Goal: Information Seeking & Learning: Learn about a topic

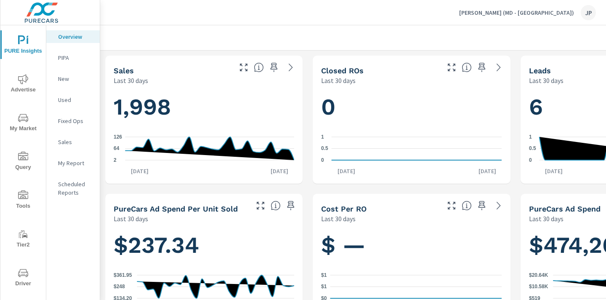
click at [24, 78] on icon "nav menu" at bounding box center [23, 79] width 10 height 10
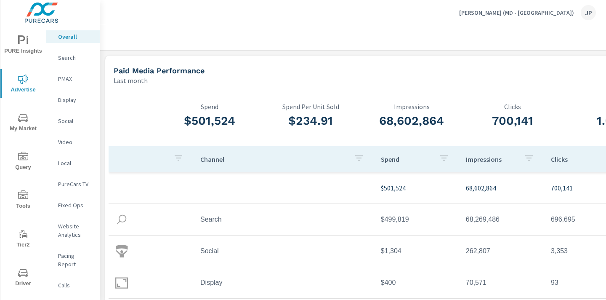
scroll to position [0, 117]
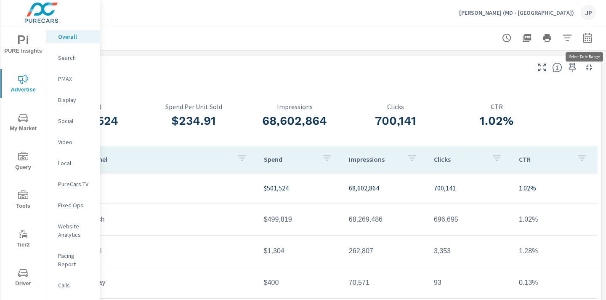
click at [588, 40] on icon "button" at bounding box center [588, 38] width 10 height 10
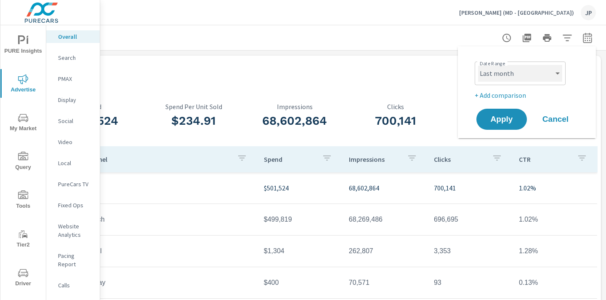
click at [549, 72] on select "Custom Yesterday Last week Last 7 days Last 14 days Last 30 days Last 45 days L…" at bounding box center [520, 73] width 84 height 17
click at [478, 65] on select "Custom Yesterday Last week Last 7 days Last 14 days Last 30 days Last 45 days L…" at bounding box center [520, 73] width 84 height 17
select select "custom"
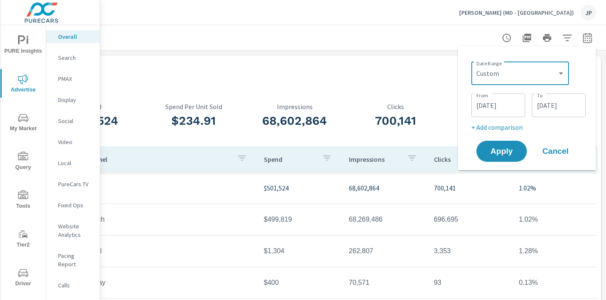
click at [498, 104] on input "09/01/2025" at bounding box center [498, 105] width 47 height 17
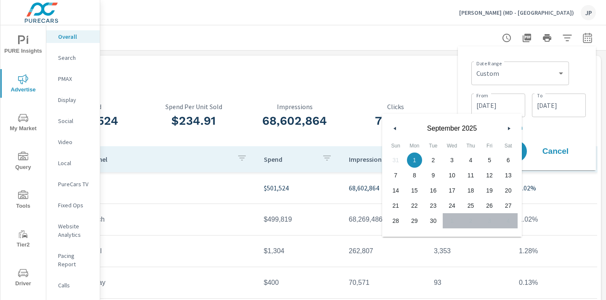
click at [393, 128] on icon "button" at bounding box center [394, 128] width 4 height 3
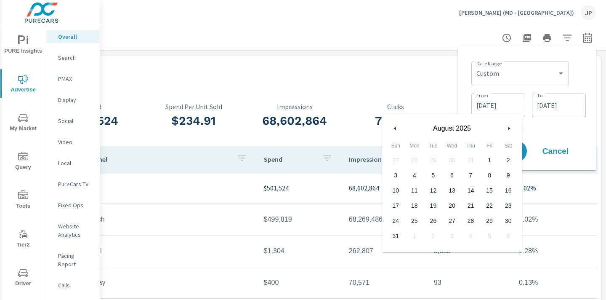
click at [393, 128] on icon "button" at bounding box center [394, 128] width 4 height 3
click at [433, 162] on span "1" at bounding box center [433, 160] width 19 height 11
type input "07/01/2025"
click at [576, 73] on div "Date Range Custom Yesterday Last week Last 7 days Last 14 days Last 30 days Las…" at bounding box center [529, 72] width 115 height 29
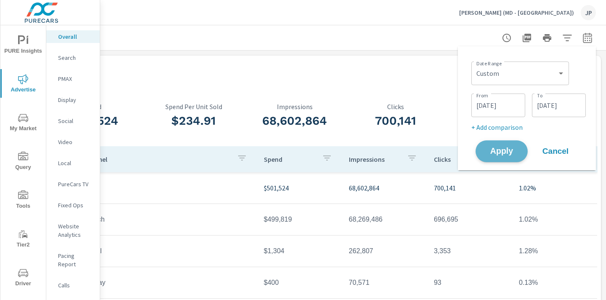
click at [501, 153] on span "Apply" at bounding box center [502, 151] width 35 height 8
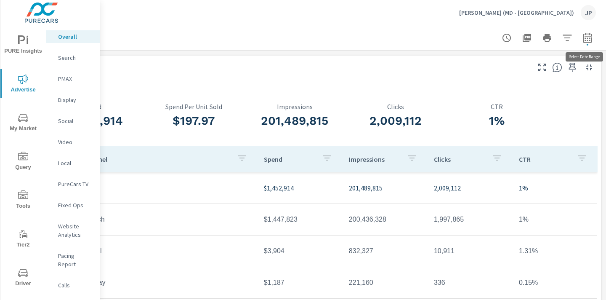
click at [588, 40] on icon "button" at bounding box center [588, 38] width 10 height 10
select select "Last 3 months"
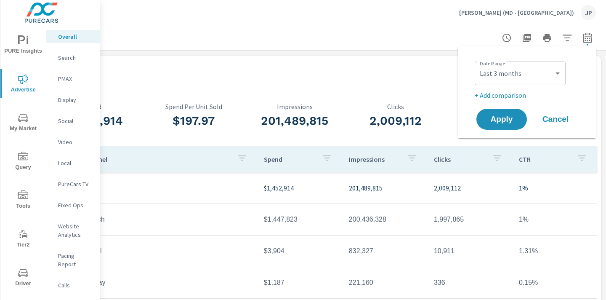
click at [508, 94] on p "+ Add comparison" at bounding box center [529, 95] width 108 height 10
select select "Previous period"
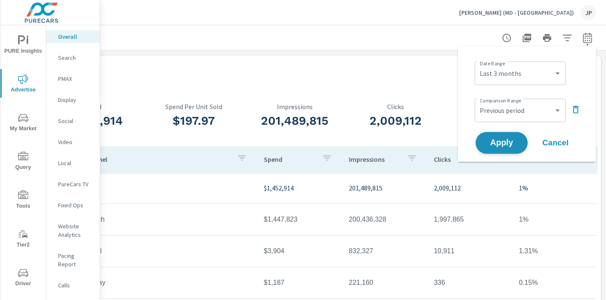
click at [505, 143] on span "Apply" at bounding box center [502, 143] width 35 height 8
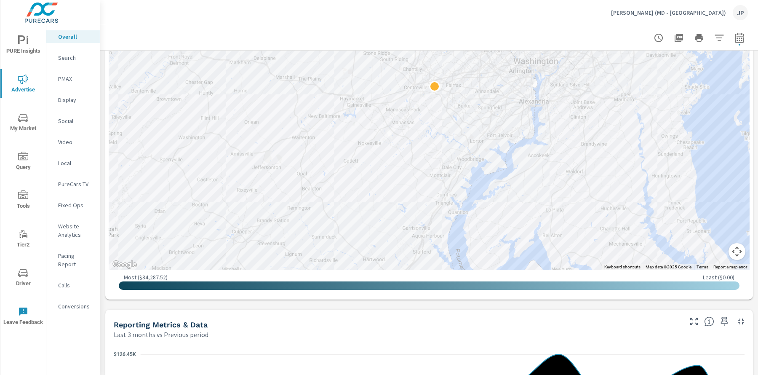
scroll to position [550, 0]
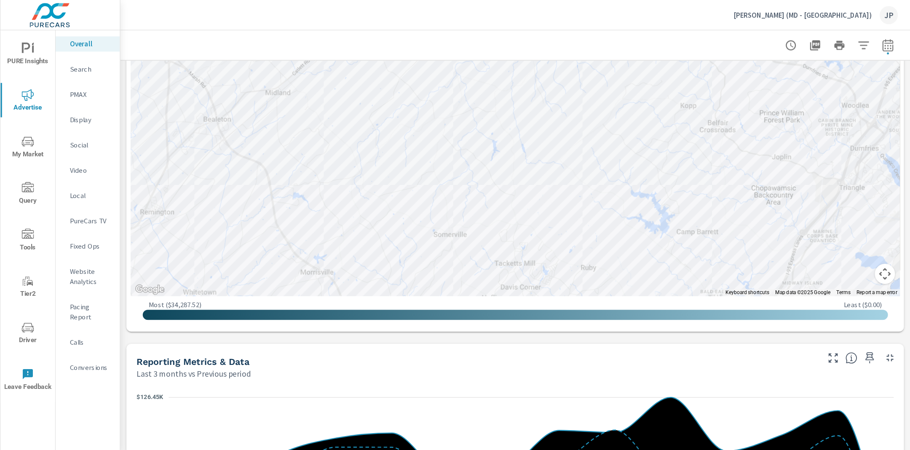
scroll to position [563, 0]
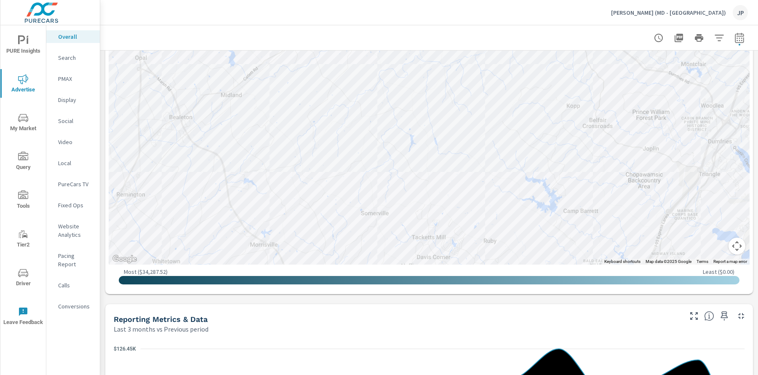
drag, startPoint x: 21, startPoint y: 123, endPoint x: 28, endPoint y: 37, distance: 85.8
click at [28, 37] on div "PURE Insights Advertise My Market Query Tools Tier2 Driver Leave Feedback" at bounding box center [22, 180] width 45 height 310
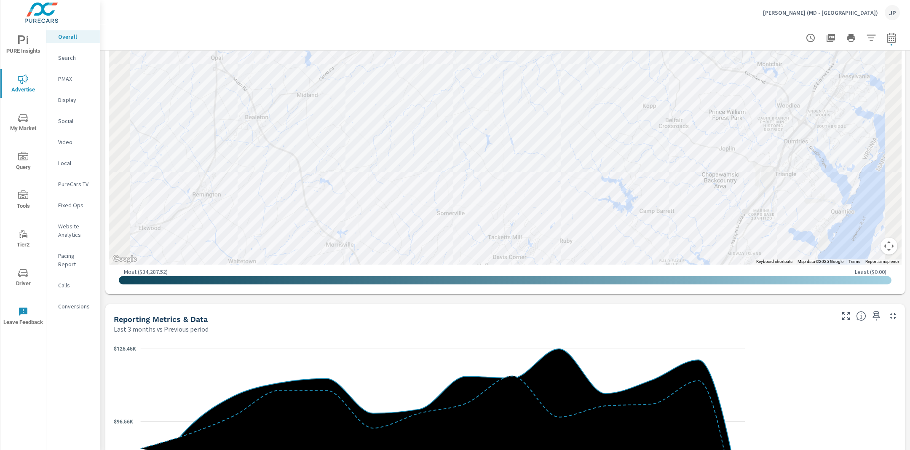
scroll to position [492, 0]
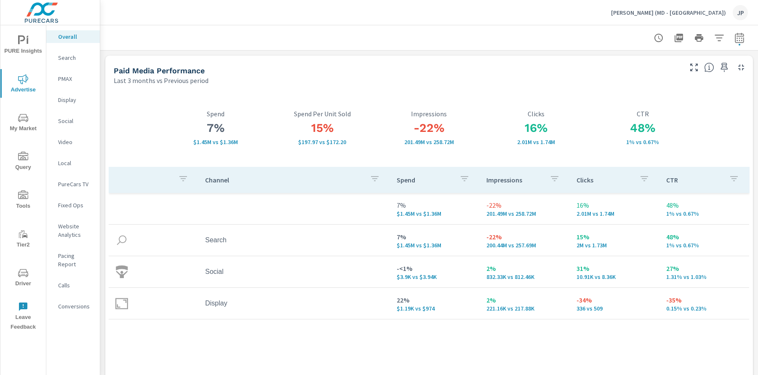
click at [22, 45] on icon "nav menu" at bounding box center [23, 40] width 10 height 10
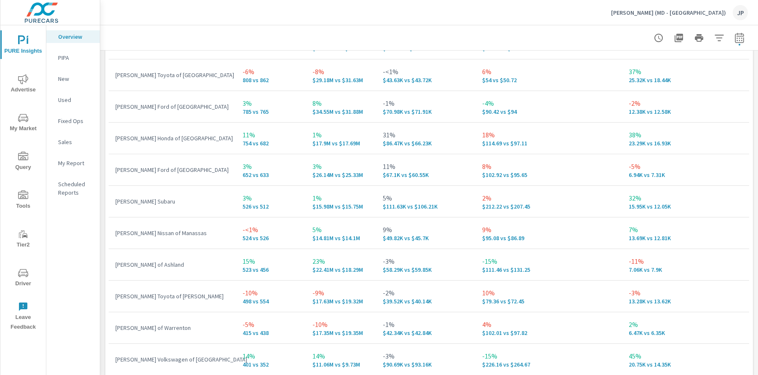
scroll to position [757, 0]
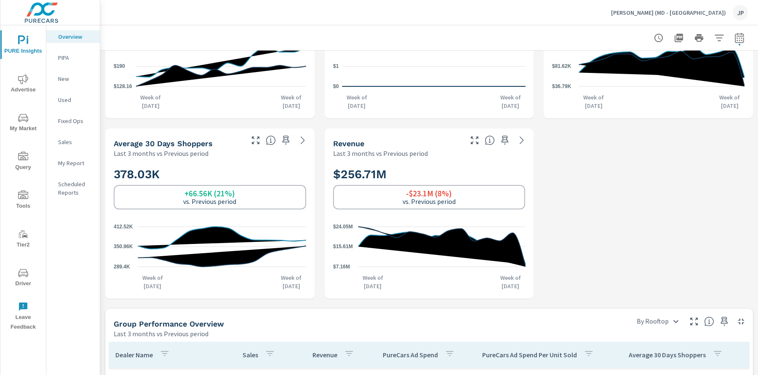
scroll to position [291, 0]
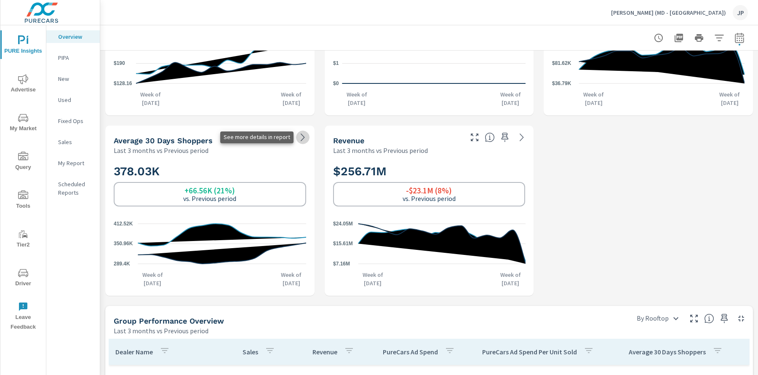
click at [303, 136] on icon at bounding box center [303, 137] width 10 height 10
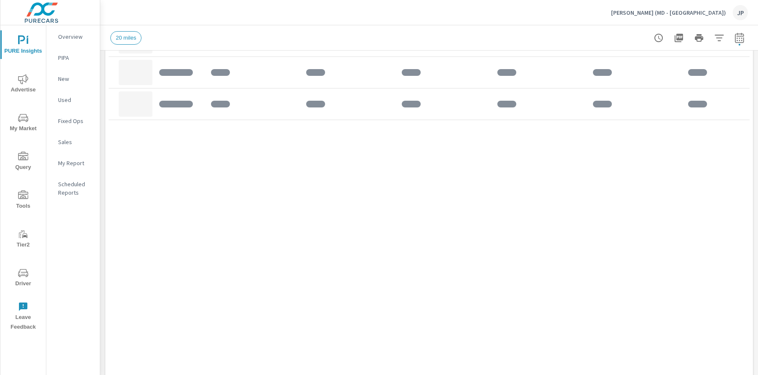
scroll to position [577, 0]
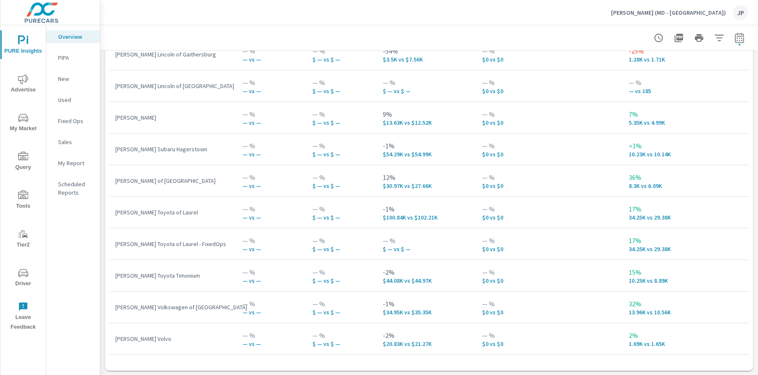
scroll to position [757, 0]
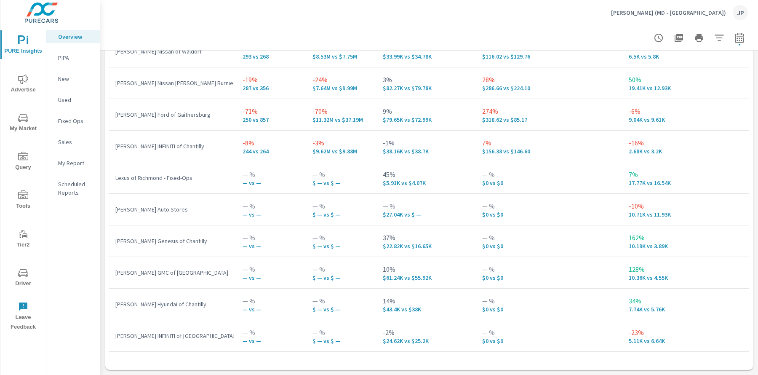
scroll to position [243, 0]
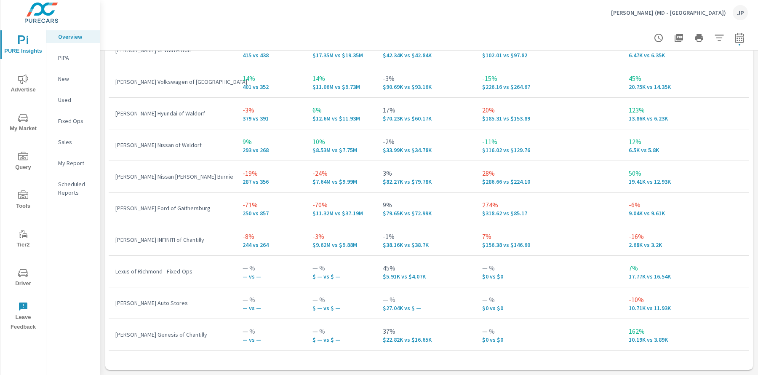
scroll to position [61, 0]
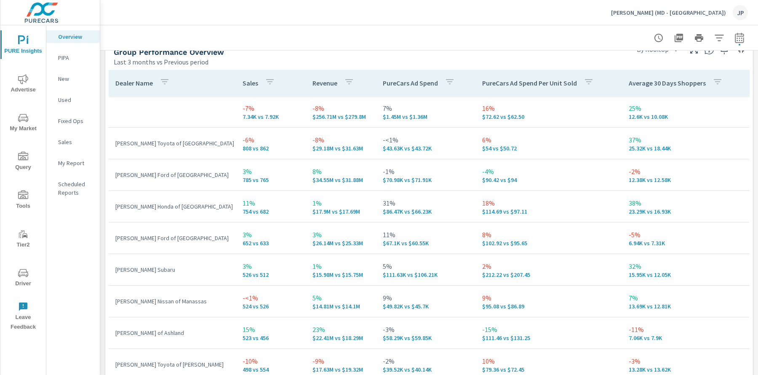
scroll to position [556, 0]
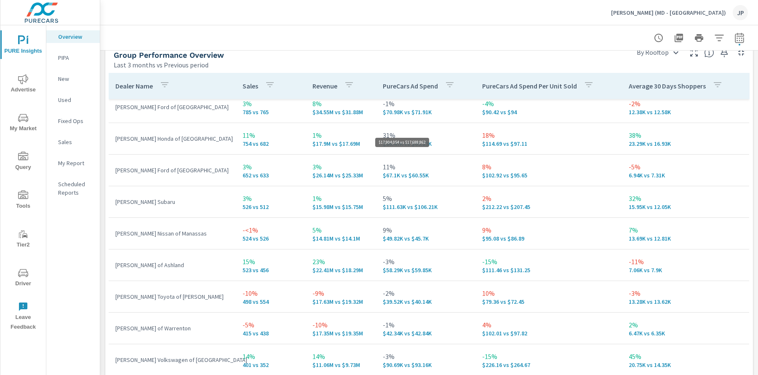
scroll to position [72, 0]
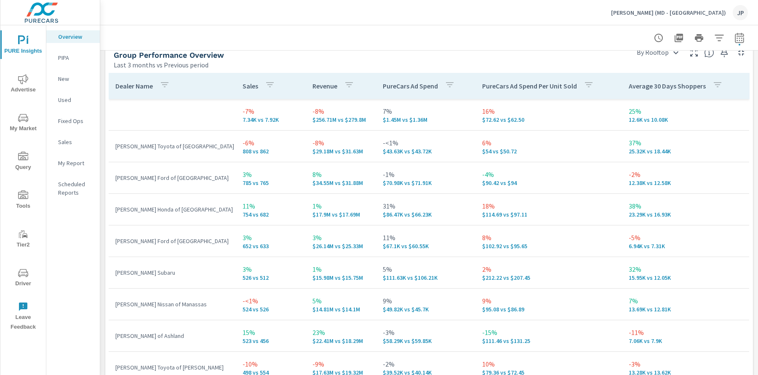
click at [27, 118] on icon "nav menu" at bounding box center [23, 118] width 10 height 8
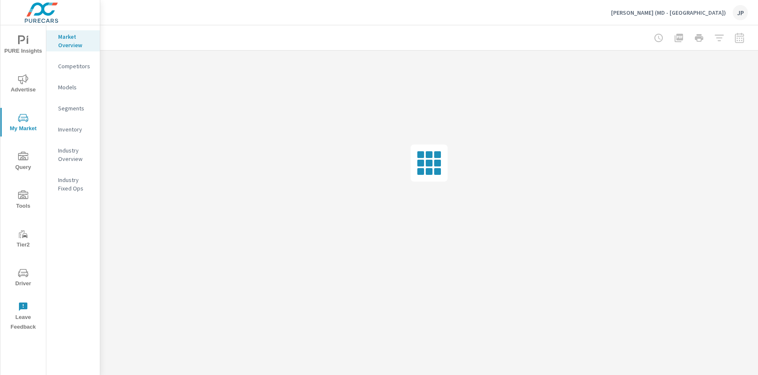
click at [78, 127] on p "Inventory" at bounding box center [75, 129] width 35 height 8
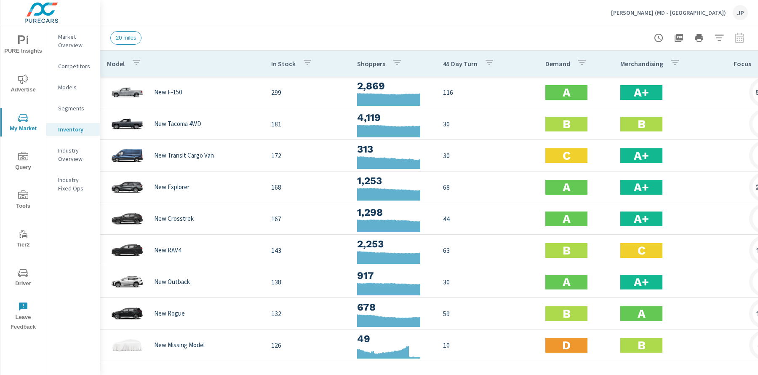
click at [229, 63] on th "Model" at bounding box center [182, 64] width 164 height 26
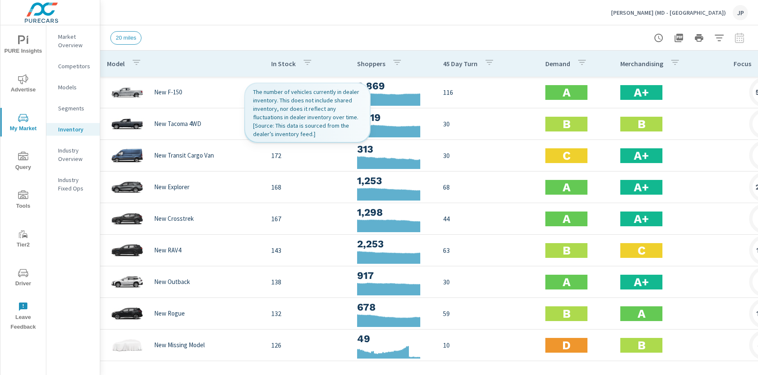
click at [310, 58] on icon "button" at bounding box center [307, 62] width 10 height 10
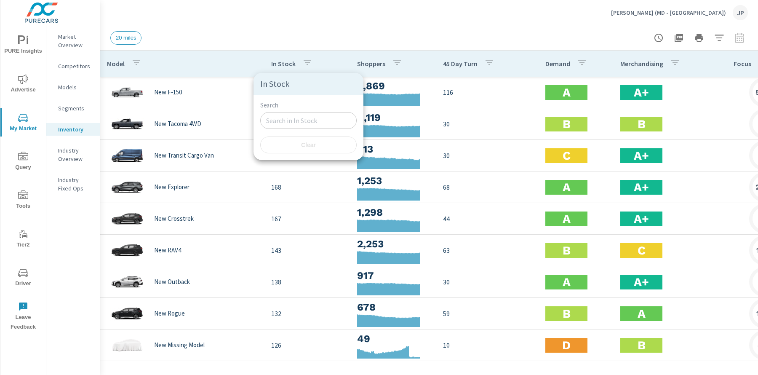
click at [321, 30] on div at bounding box center [379, 187] width 758 height 375
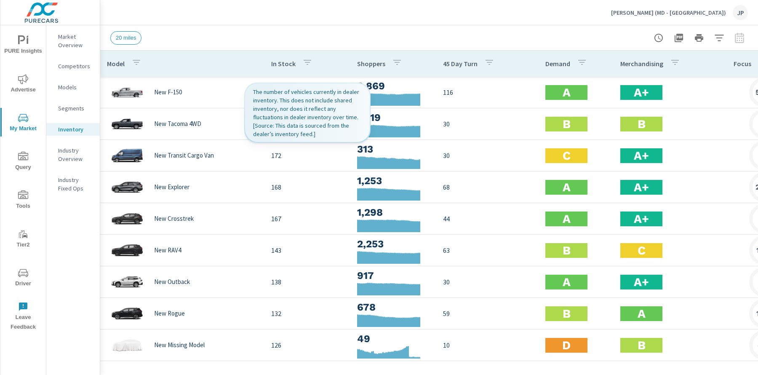
click at [310, 66] on icon "button" at bounding box center [307, 62] width 10 height 10
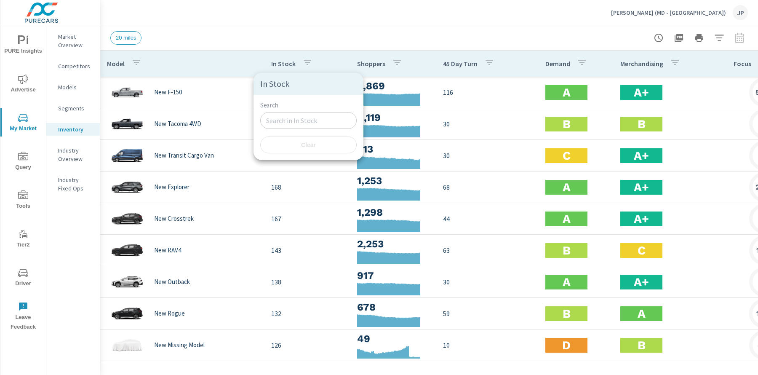
click at [348, 35] on div at bounding box center [379, 187] width 758 height 375
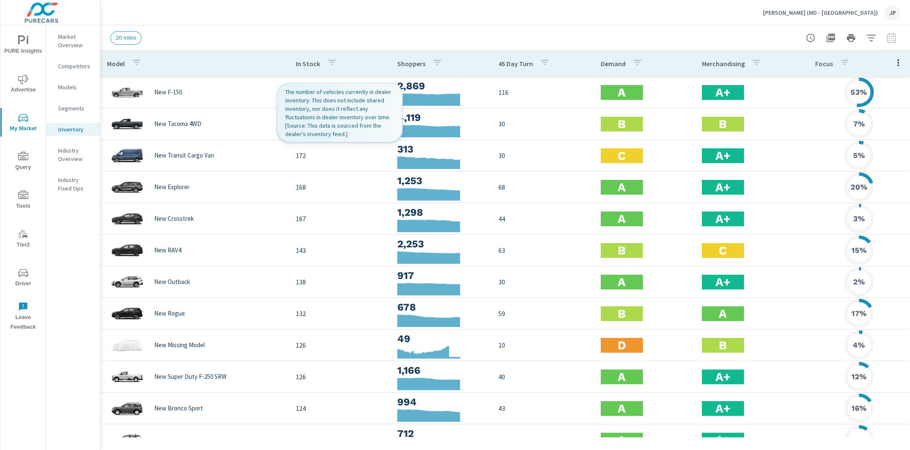
click at [331, 58] on icon "button" at bounding box center [332, 62] width 10 height 10
drag, startPoint x: 313, startPoint y: 152, endPoint x: 310, endPoint y: 155, distance: 5.1
click at [310, 155] on div "Search ​ Clear" at bounding box center [331, 127] width 110 height 65
click at [314, 62] on div at bounding box center [455, 225] width 910 height 450
click at [329, 61] on icon "button" at bounding box center [332, 62] width 10 height 10
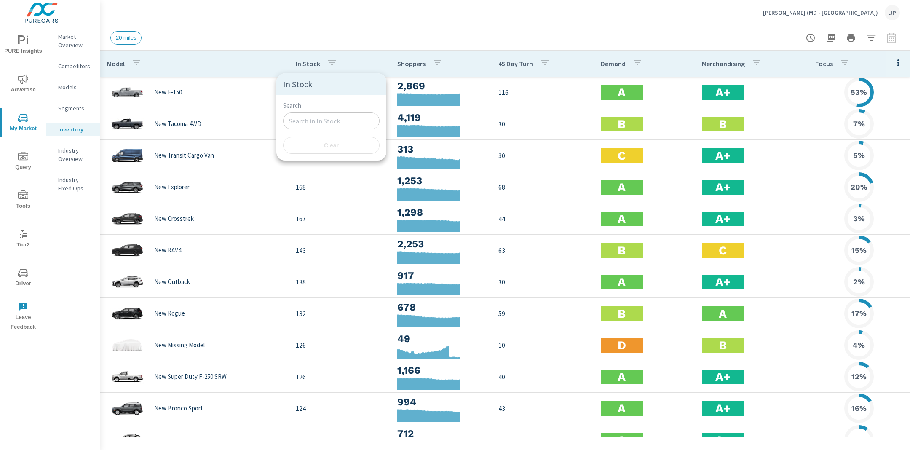
click at [305, 63] on div at bounding box center [455, 225] width 910 height 450
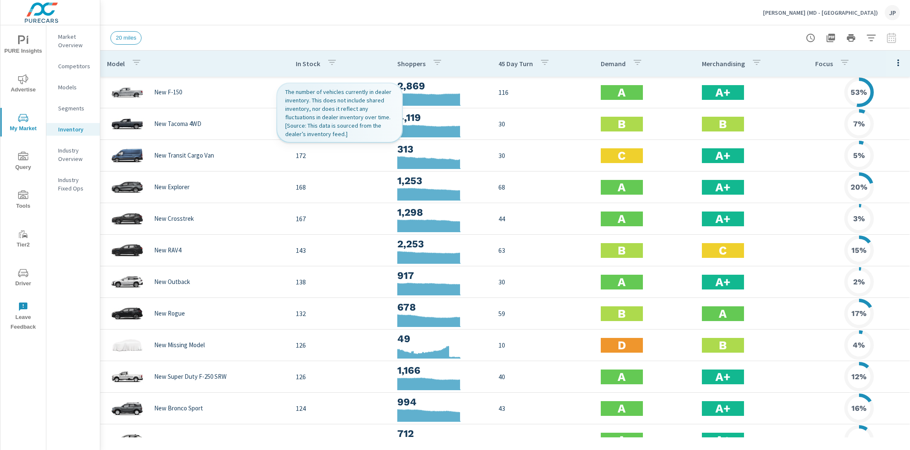
click at [305, 63] on p "In Stock" at bounding box center [308, 63] width 24 height 8
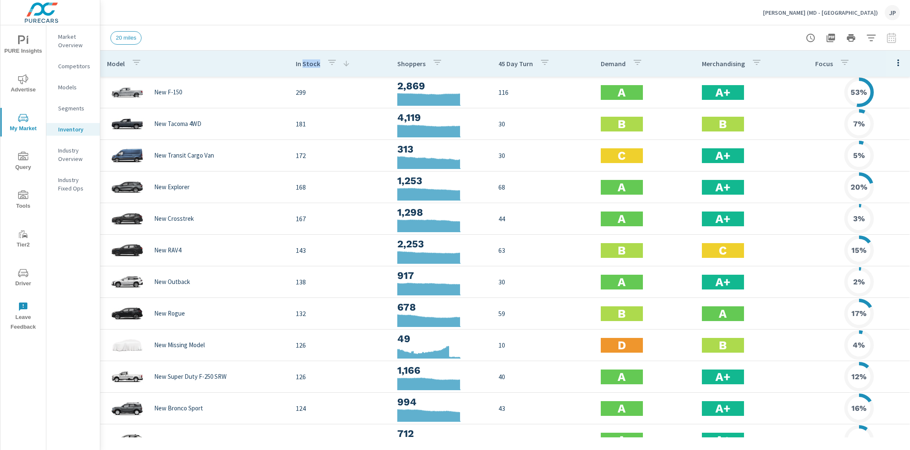
click at [305, 63] on p "In Stock" at bounding box center [308, 63] width 24 height 8
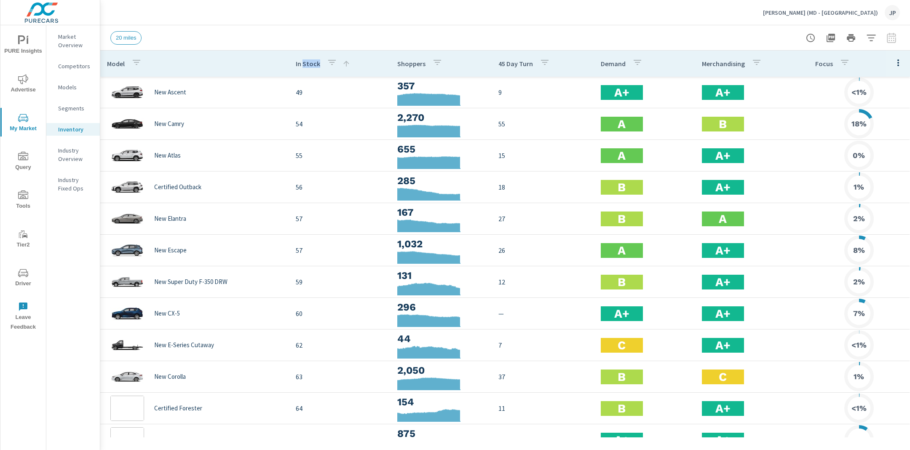
click at [305, 63] on p "In Stock" at bounding box center [308, 63] width 24 height 8
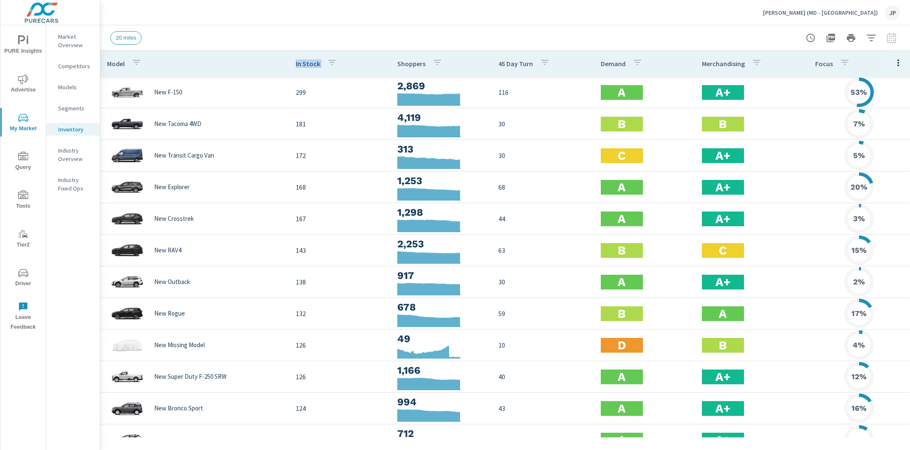
click at [305, 63] on p "In Stock" at bounding box center [308, 63] width 24 height 8
click at [286, 27] on div "20 miles" at bounding box center [504, 37] width 789 height 25
click at [758, 37] on icon "button" at bounding box center [870, 38] width 9 height 6
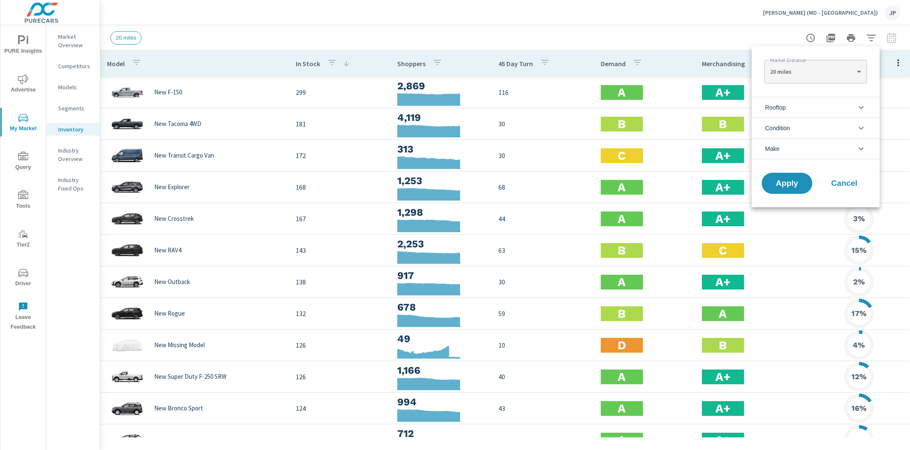
click at [758, 72] on body "PURE Insights Advertise My Market Query Tools Tier2 Driver Leave Feedback Marke…" at bounding box center [455, 225] width 910 height 450
click at [758, 123] on li "100 miles" at bounding box center [815, 125] width 102 height 13
type Distance "100"
click at [758, 126] on li "Condition" at bounding box center [815, 128] width 128 height 21
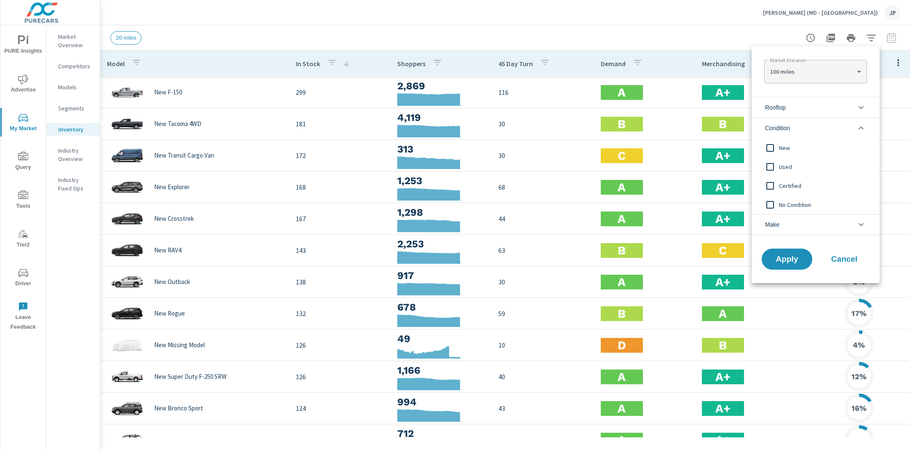
click at [758, 144] on input "filter options" at bounding box center [770, 148] width 18 height 18
click at [758, 262] on span "Apply" at bounding box center [786, 259] width 35 height 8
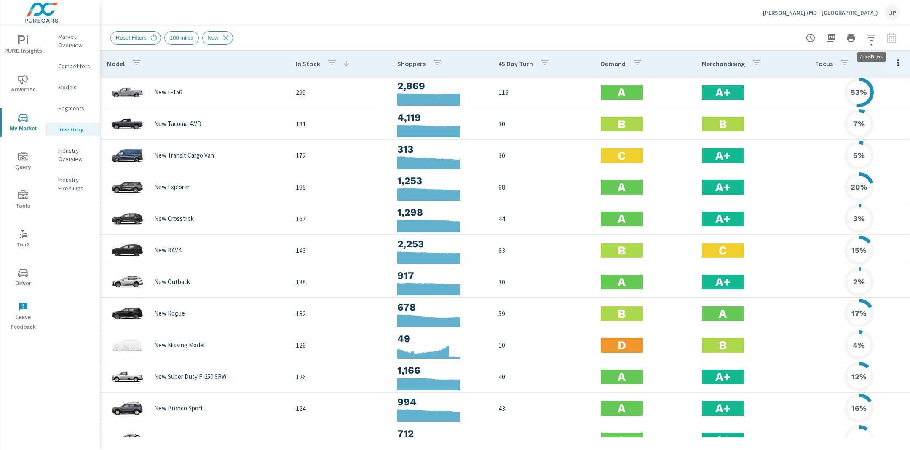
click at [758, 38] on icon "button" at bounding box center [871, 38] width 10 height 10
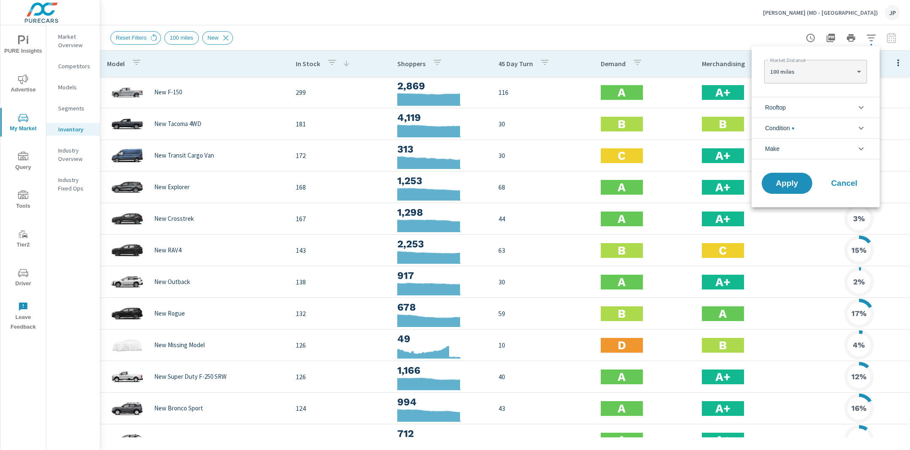
click at [758, 69] on body "PURE Insights Advertise My Market Query Tools Tier2 Driver Leave Feedback Marke…" at bounding box center [455, 225] width 910 height 450
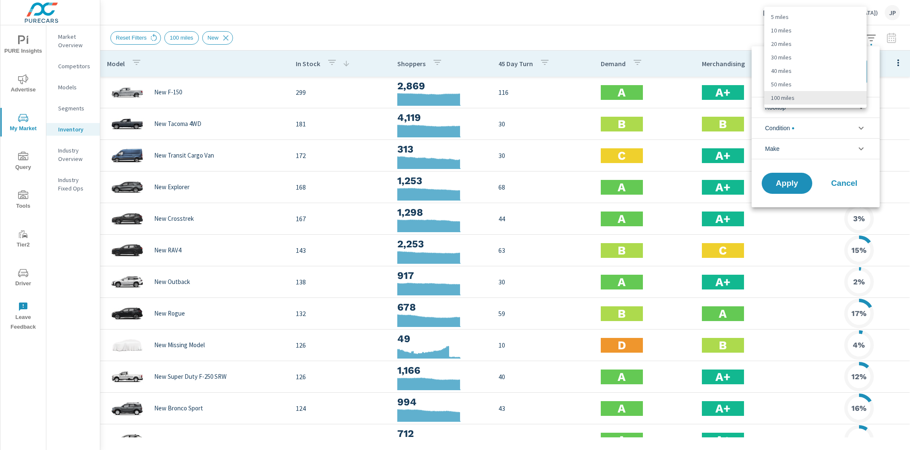
click at [758, 47] on li "20 miles" at bounding box center [815, 43] width 102 height 13
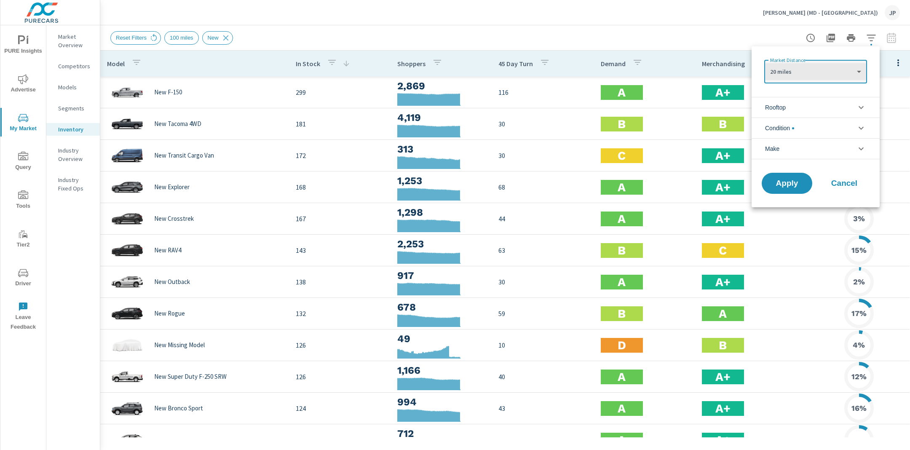
type Distance "20"
click at [758, 185] on span "Apply" at bounding box center [786, 183] width 35 height 8
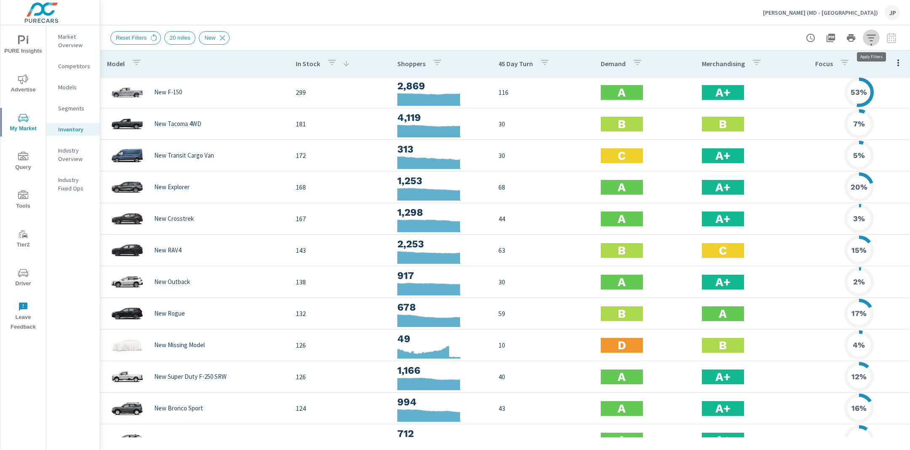
click at [758, 39] on icon "button" at bounding box center [871, 38] width 10 height 10
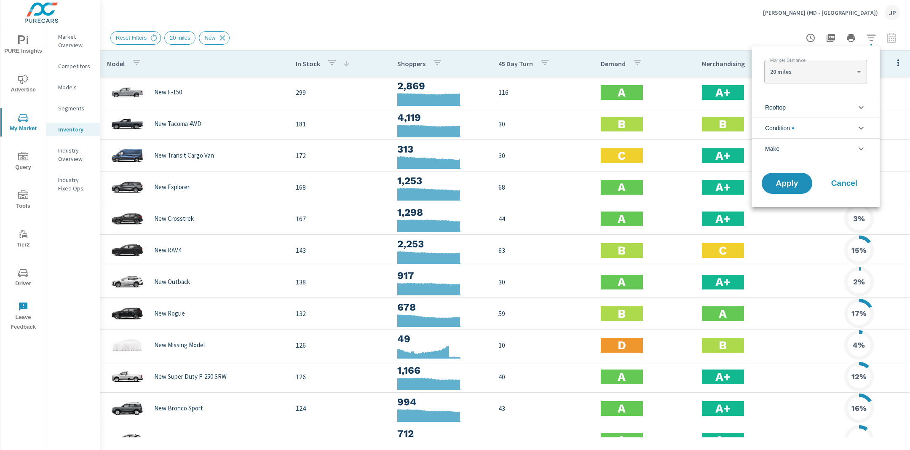
click at [758, 100] on li "Rooftop" at bounding box center [815, 107] width 128 height 21
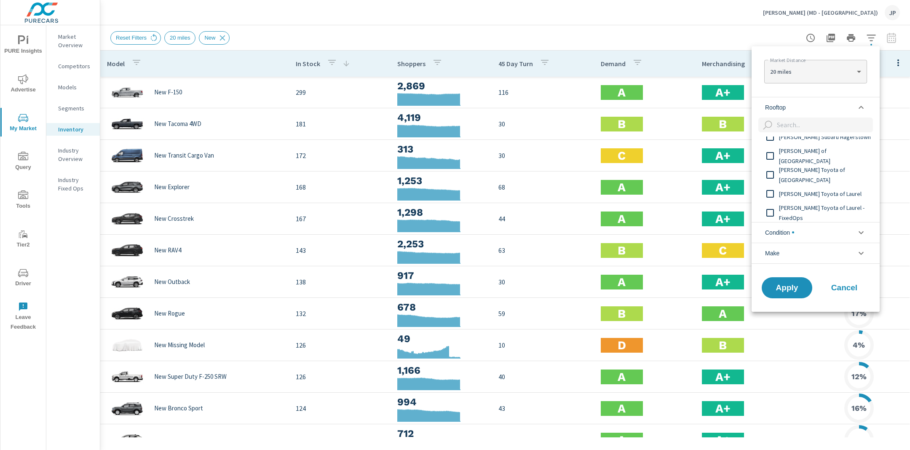
scroll to position [673, 0]
click at [758, 292] on button "Cancel" at bounding box center [844, 287] width 51 height 21
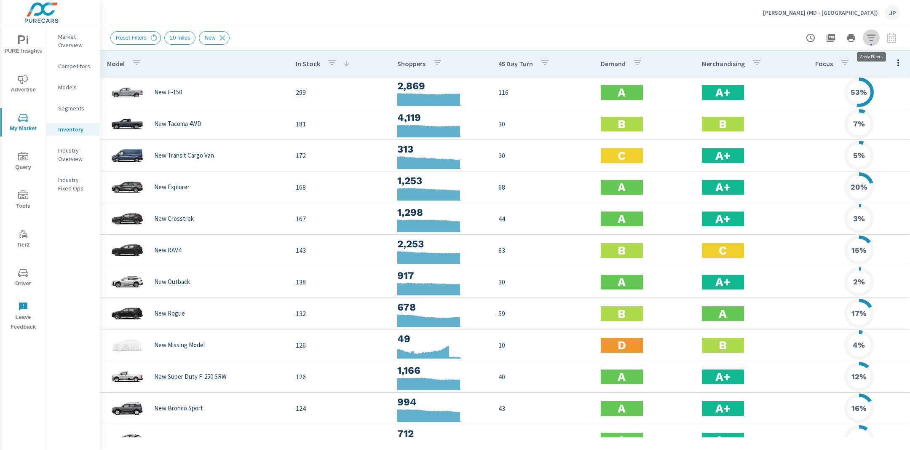
click at [758, 40] on icon "button" at bounding box center [870, 38] width 9 height 6
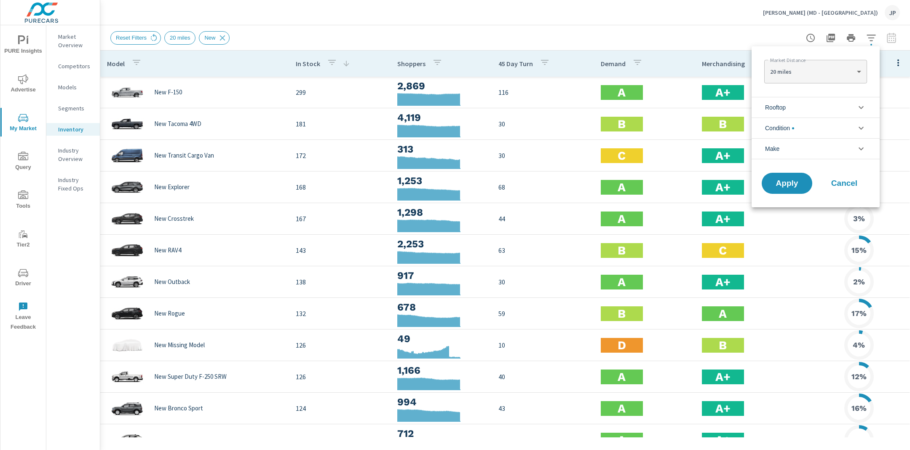
click at [758, 184] on span "Cancel" at bounding box center [844, 183] width 34 height 8
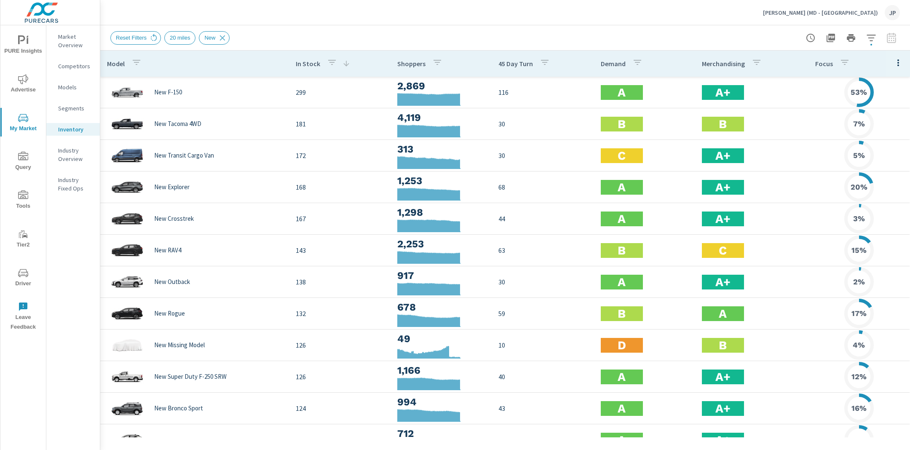
click at [513, 65] on p "45 Day Turn" at bounding box center [515, 63] width 35 height 8
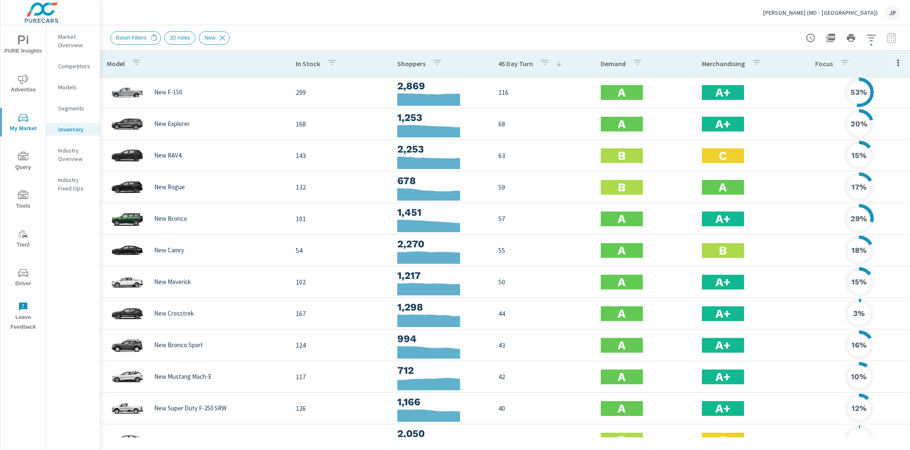
click at [513, 65] on p "45 Day Turn" at bounding box center [515, 63] width 35 height 8
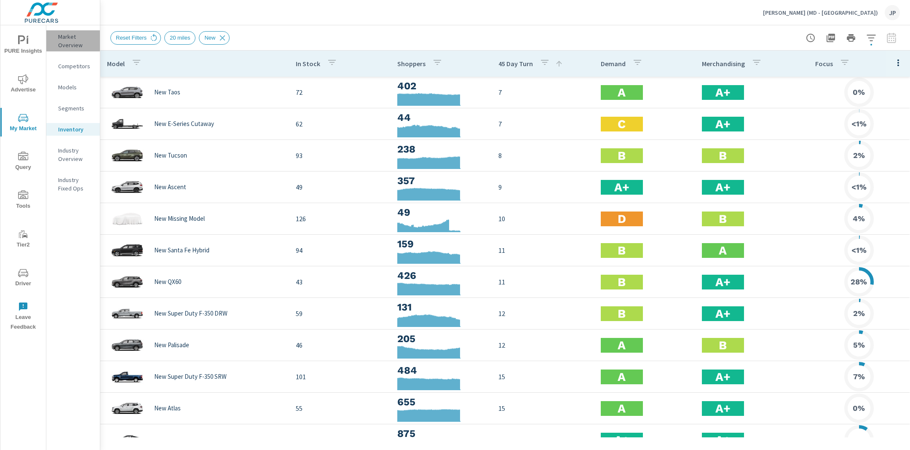
click at [63, 38] on p "Market Overview" at bounding box center [75, 40] width 35 height 17
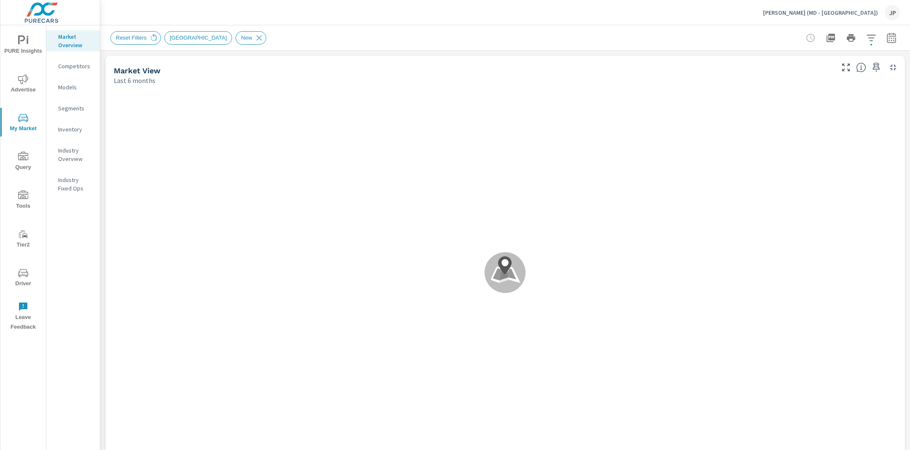
click at [758, 35] on icon "button" at bounding box center [870, 38] width 9 height 6
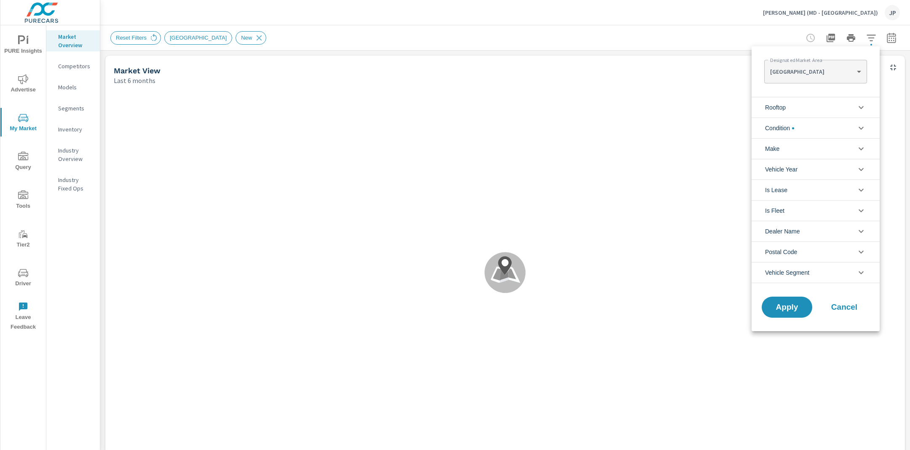
click at [758, 67] on body "PURE Insights Advertise My Market Query Tools Tier2 Driver Leave Feedback Marke…" at bounding box center [455, 225] width 910 height 450
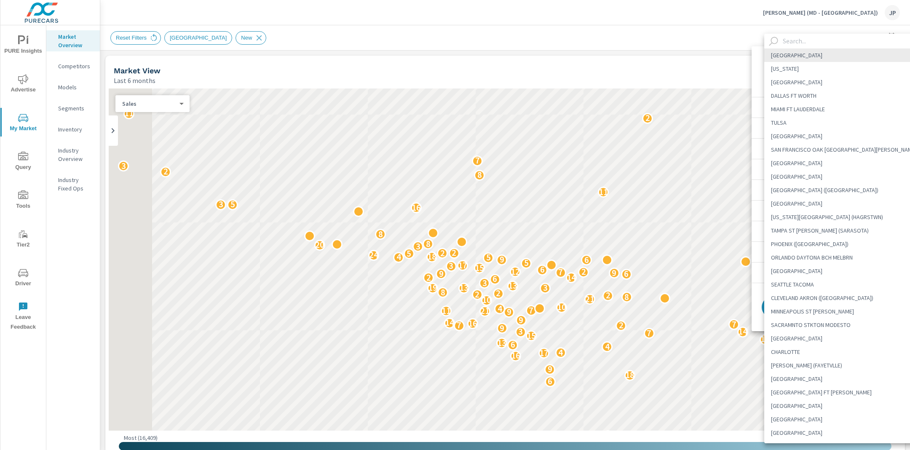
click at [758, 40] on input "text" at bounding box center [851, 41] width 144 height 15
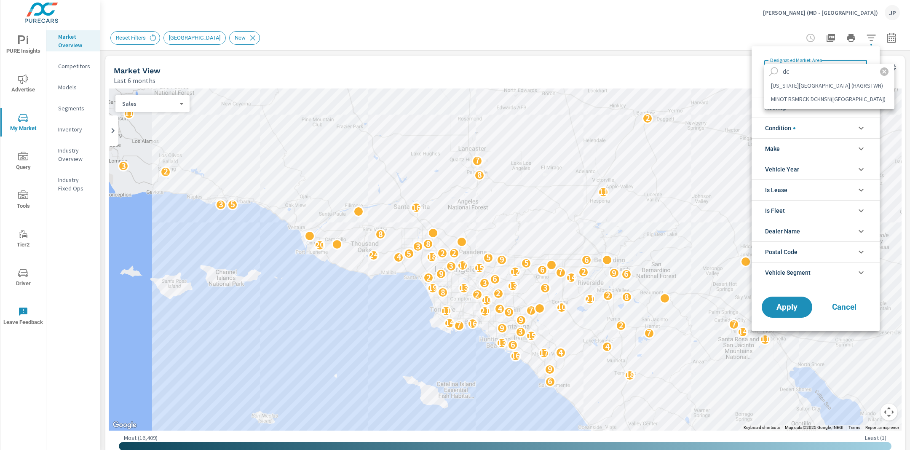
type input "dc"
click at [758, 85] on li "[US_STATE][GEOGRAPHIC_DATA] (HAGRSTWN)" at bounding box center [829, 85] width 130 height 13
type Area "[US_STATE][GEOGRAPHIC_DATA] (HAGRSTWN)"
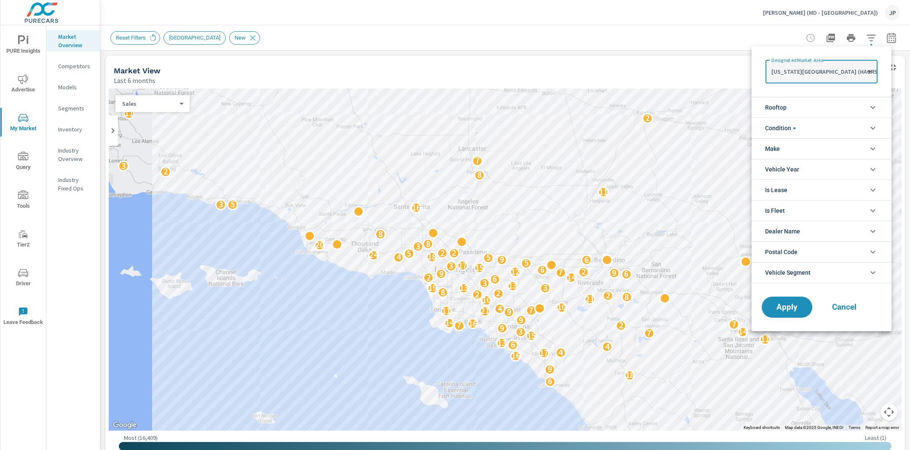
click at [758, 126] on li "Condition" at bounding box center [821, 128] width 140 height 21
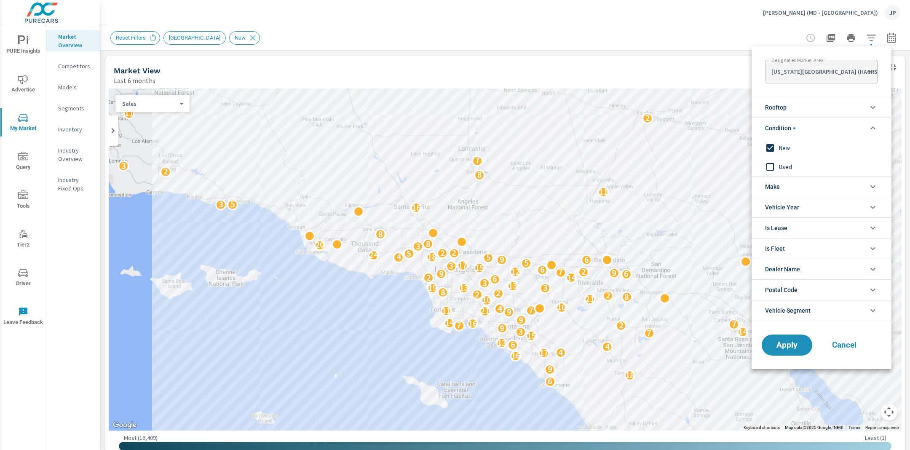
click at [758, 166] on input "filter options" at bounding box center [770, 167] width 18 height 18
click at [758, 149] on input "filter options" at bounding box center [770, 148] width 18 height 18
click at [758, 246] on li "Is Fleet" at bounding box center [821, 248] width 140 height 21
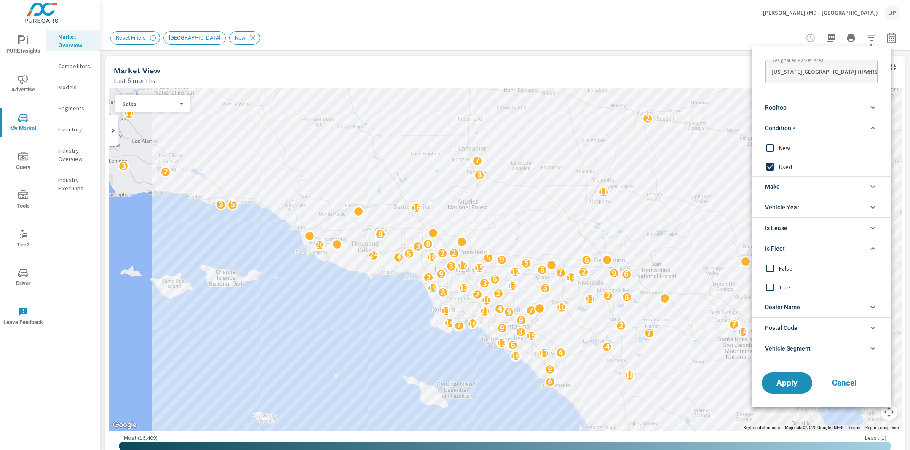
click at [758, 270] on input "filter options" at bounding box center [770, 268] width 18 height 18
click at [758, 374] on span "Apply" at bounding box center [786, 383] width 35 height 8
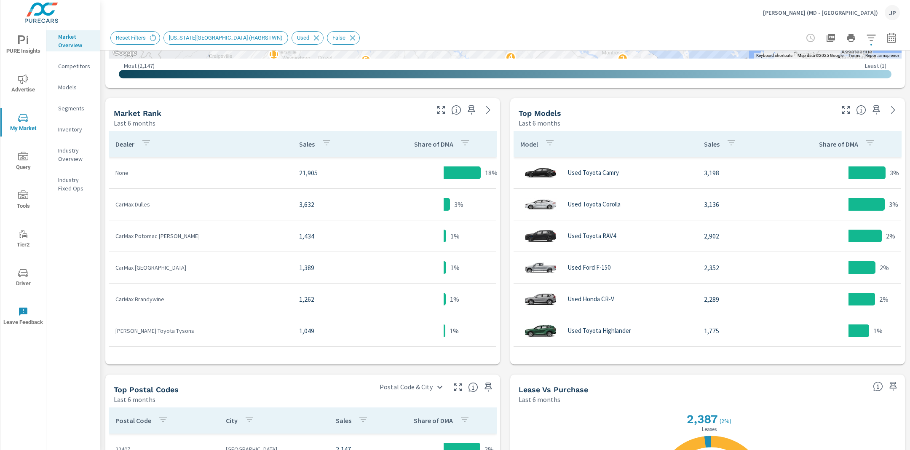
scroll to position [370, 0]
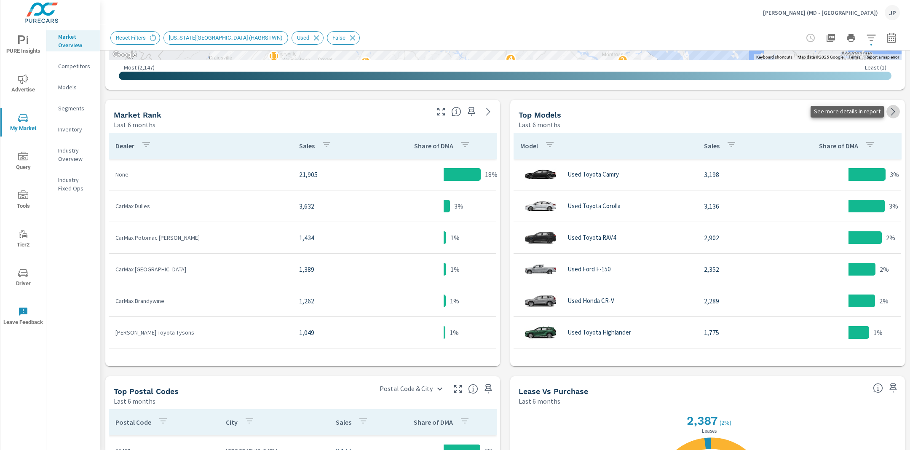
click at [758, 110] on icon at bounding box center [893, 112] width 10 height 10
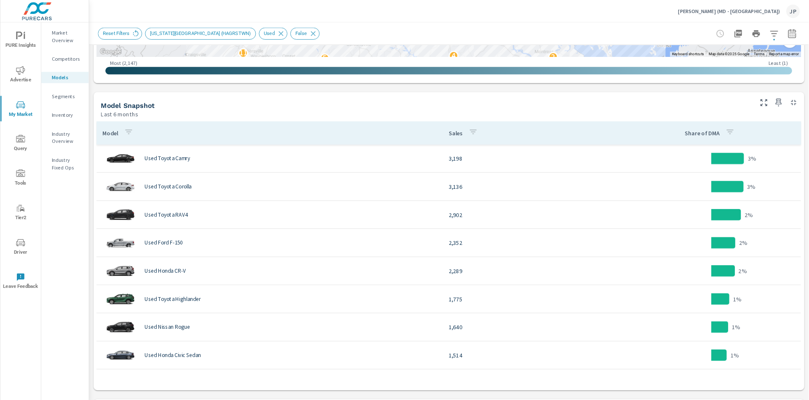
scroll to position [347, 0]
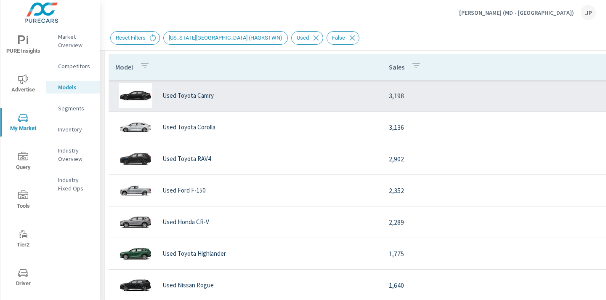
scroll to position [438, 0]
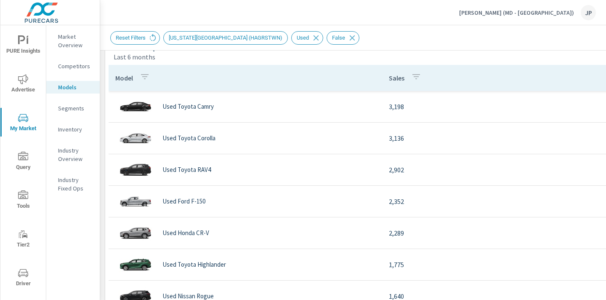
click at [366, 80] on th "Model" at bounding box center [246, 78] width 274 height 26
